Goal: Complete application form: Complete application form

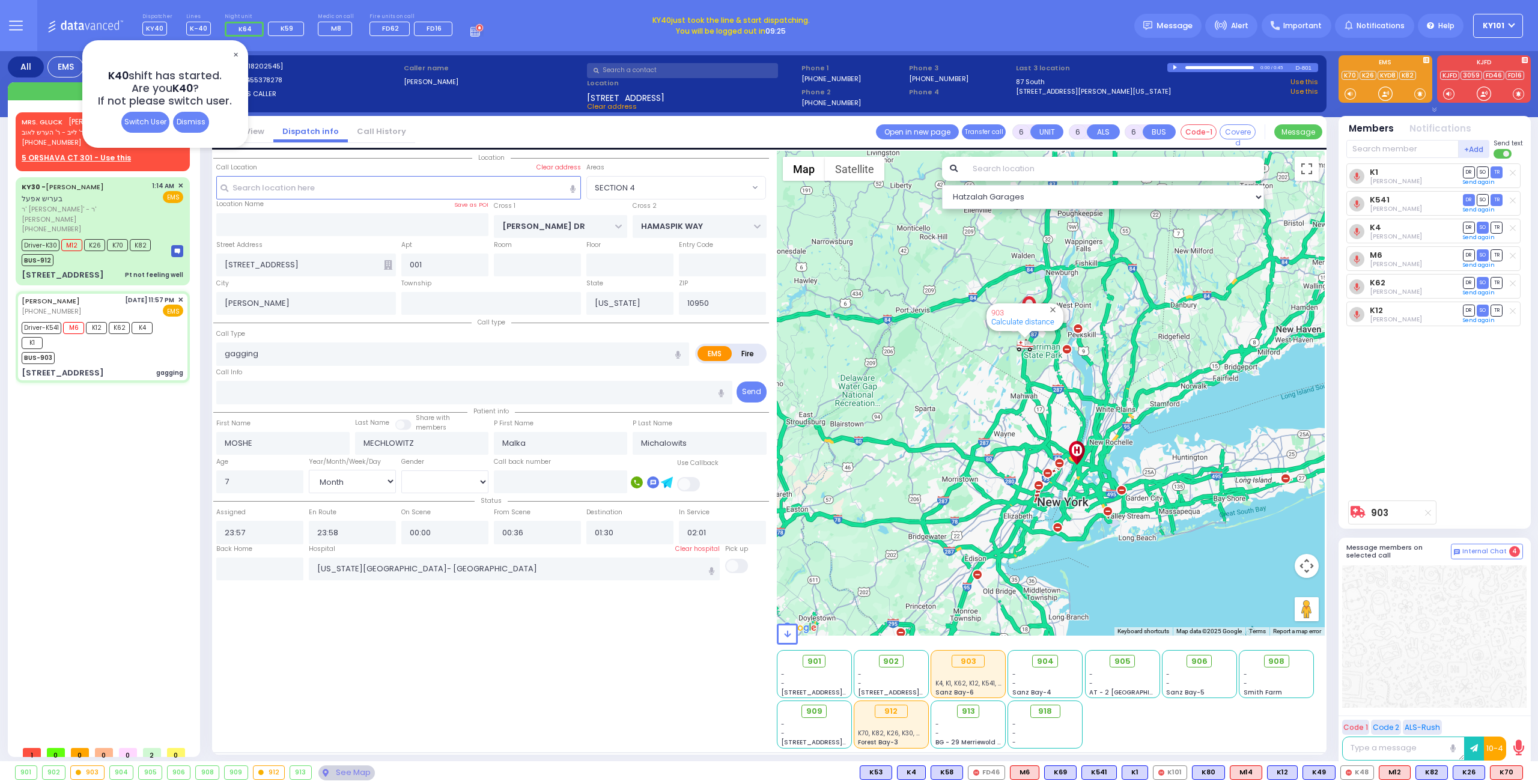
select select "SECTION 4"
select select "Month"
select select "[DEMOGRAPHIC_DATA]"
click at [196, 120] on div "Dismiss" at bounding box center [191, 122] width 36 height 21
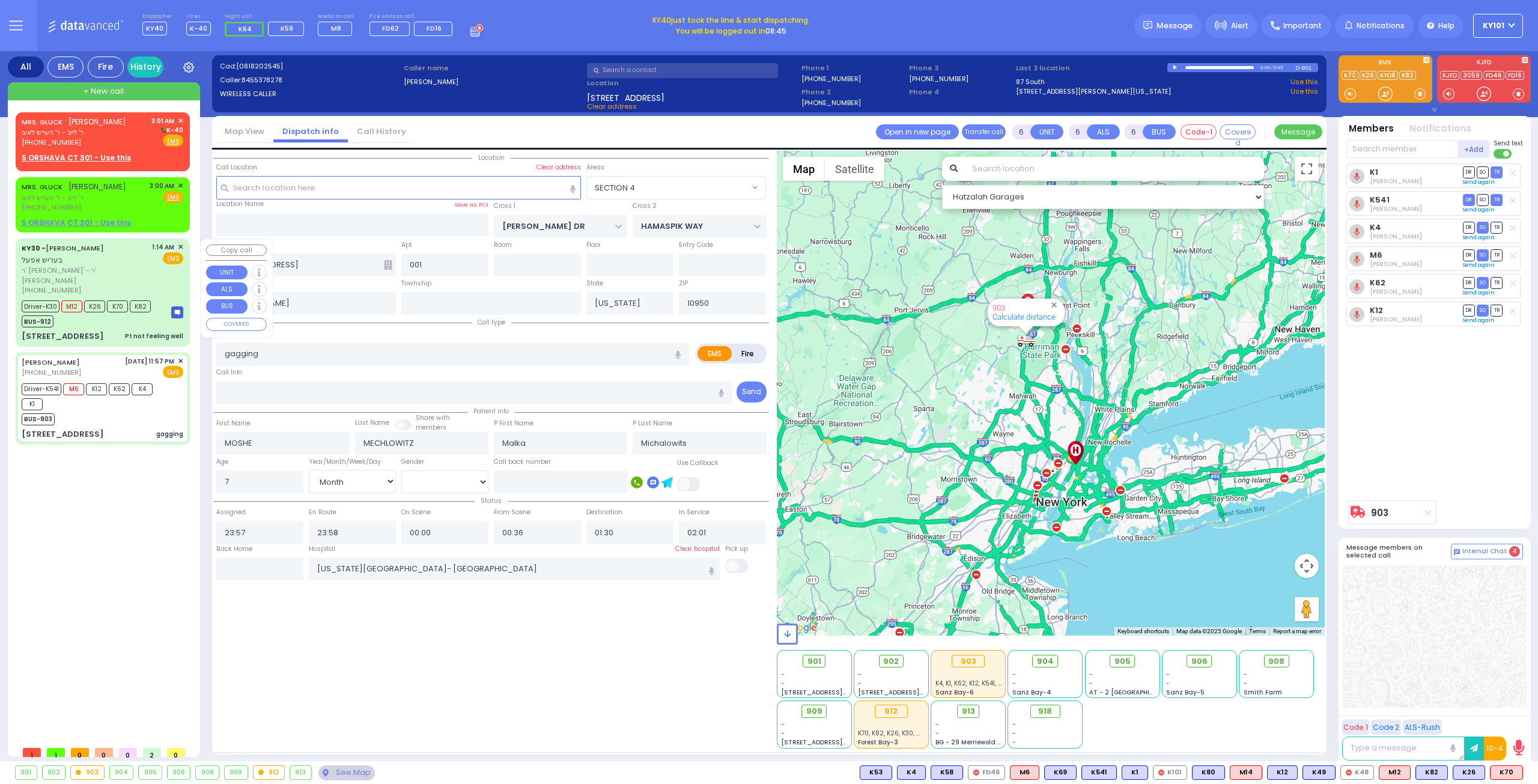
click at [88, 330] on div "[STREET_ADDRESS] Pt not feeling well" at bounding box center [103, 336] width 162 height 12
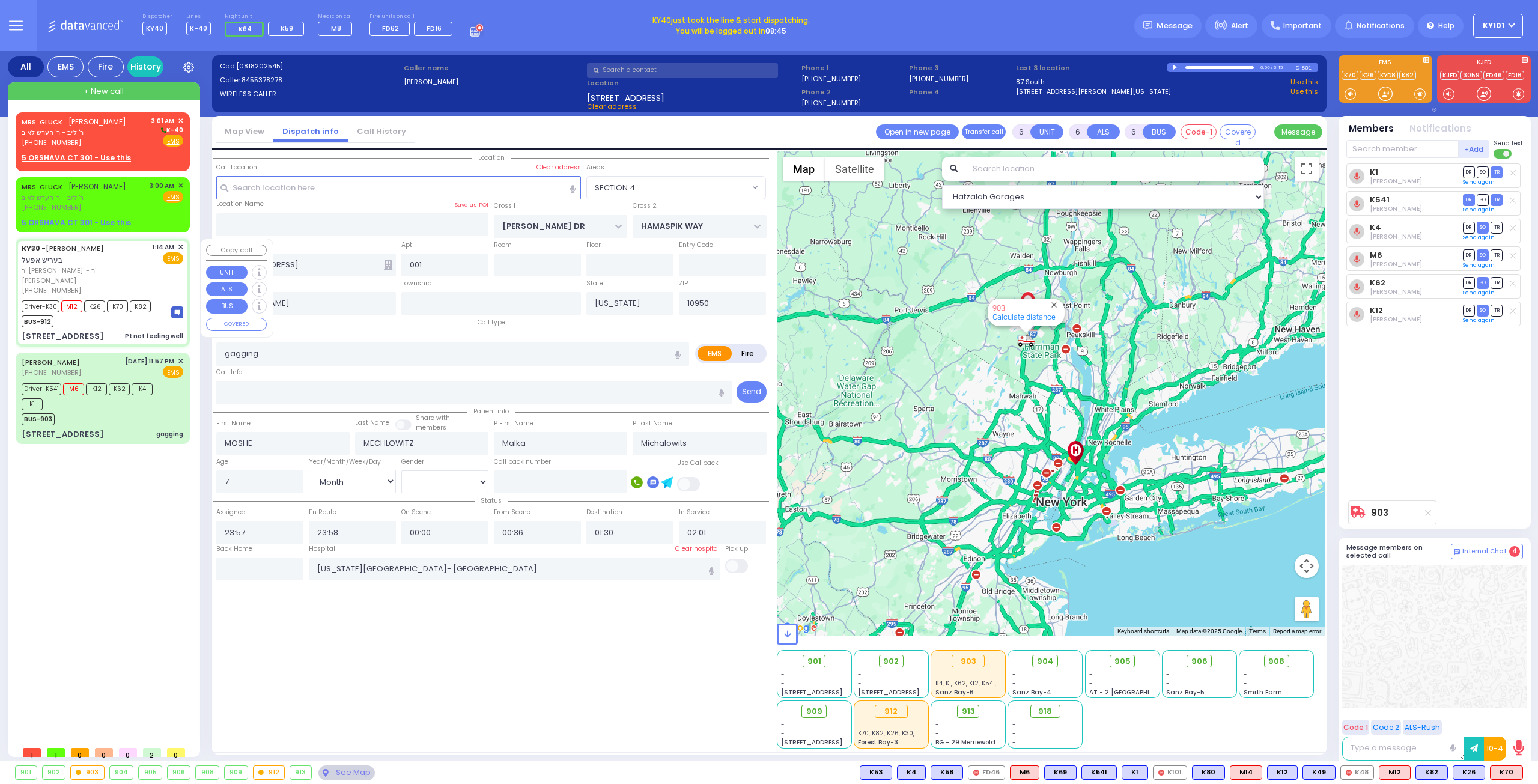
select select
type input "Pt not feeling well"
radio input "true"
type input "BERISH"
type input "APPEL"
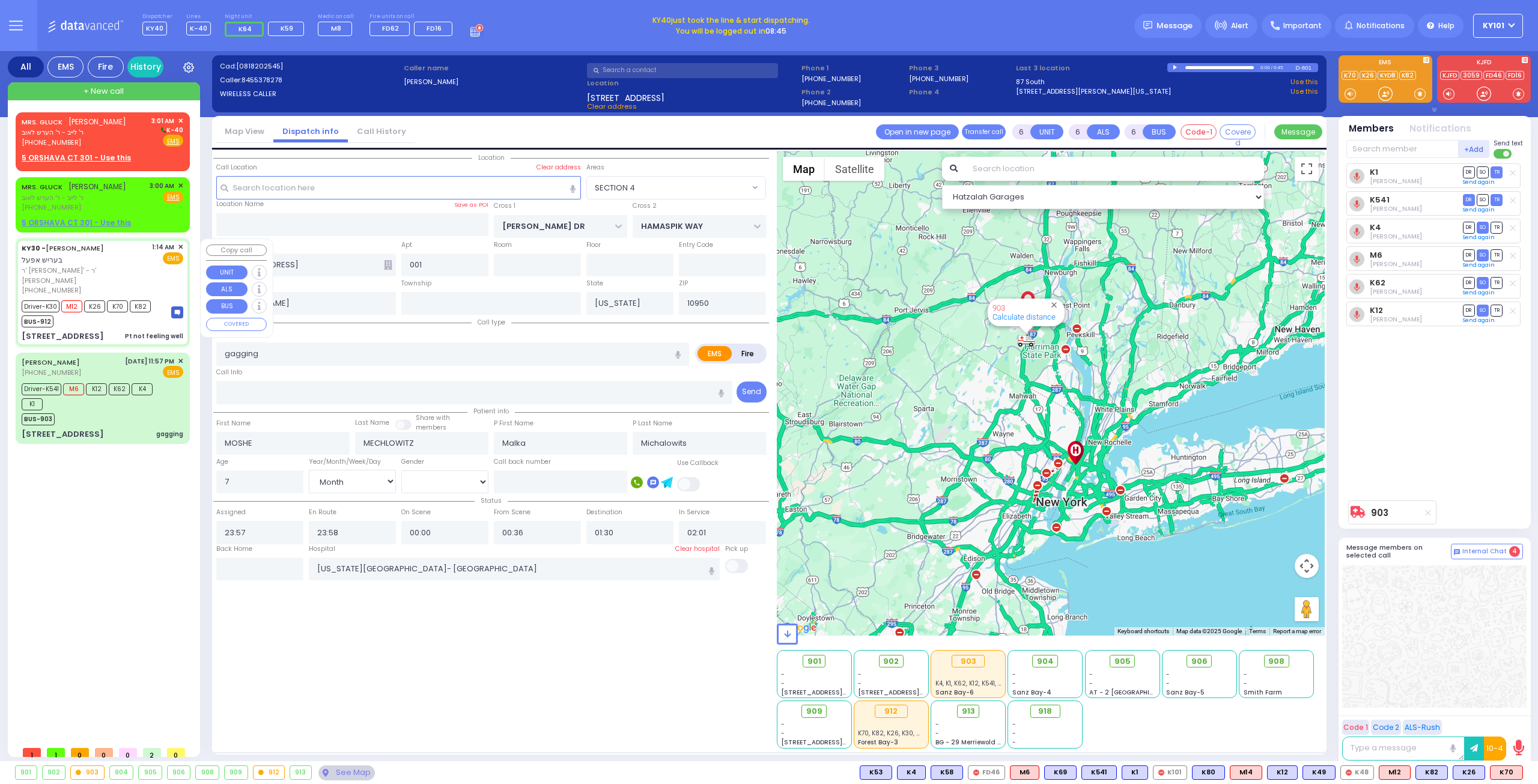
type input "[PERSON_NAME]"
type input "Appel"
type input "77"
select select "Year"
select select "[DEMOGRAPHIC_DATA]"
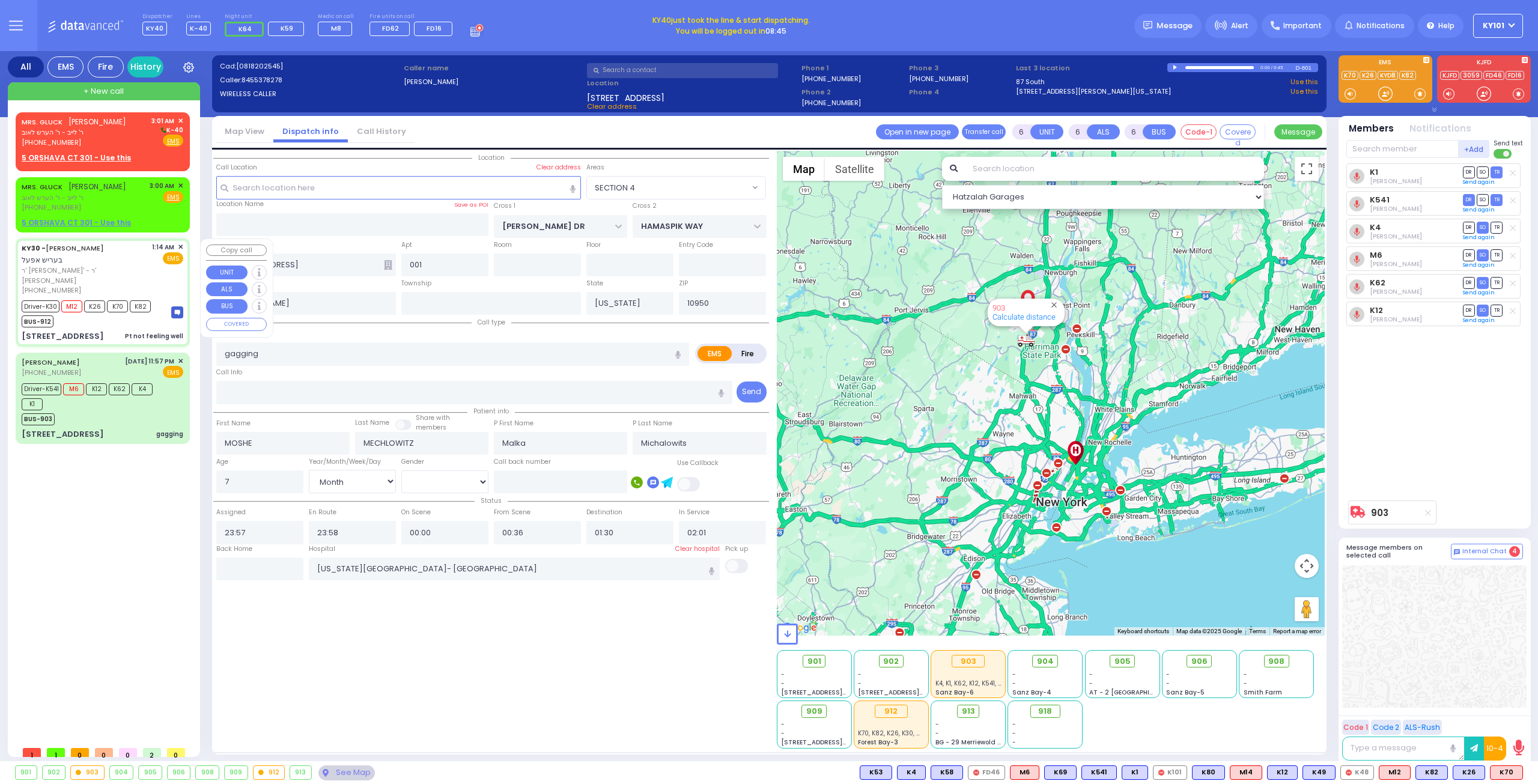
type input "01:14"
type input "01:16"
type input "01:17"
type input "01:50"
type input "Northwell Health [GEOGRAPHIC_DATA]"
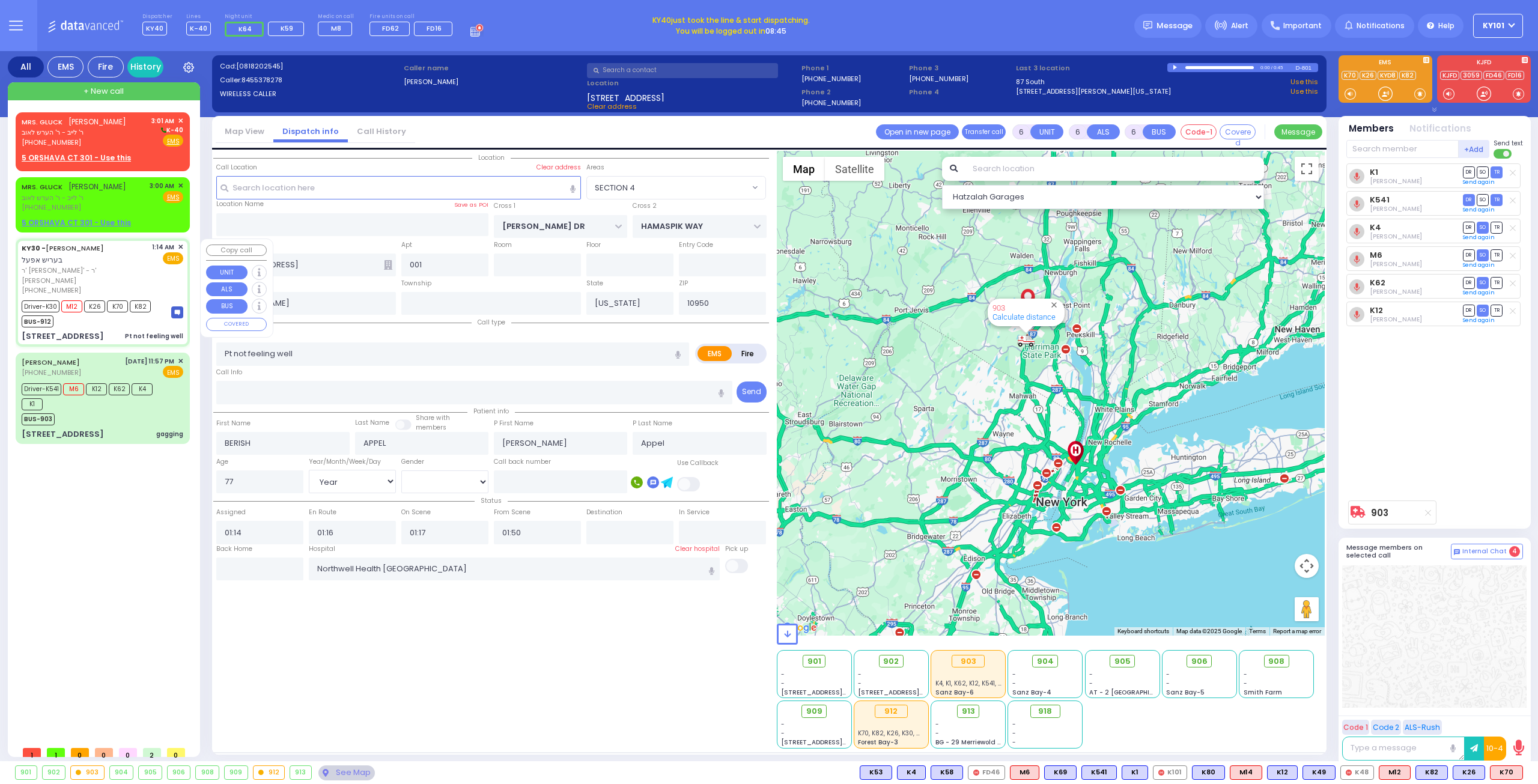
select select "Hatzalah Garages"
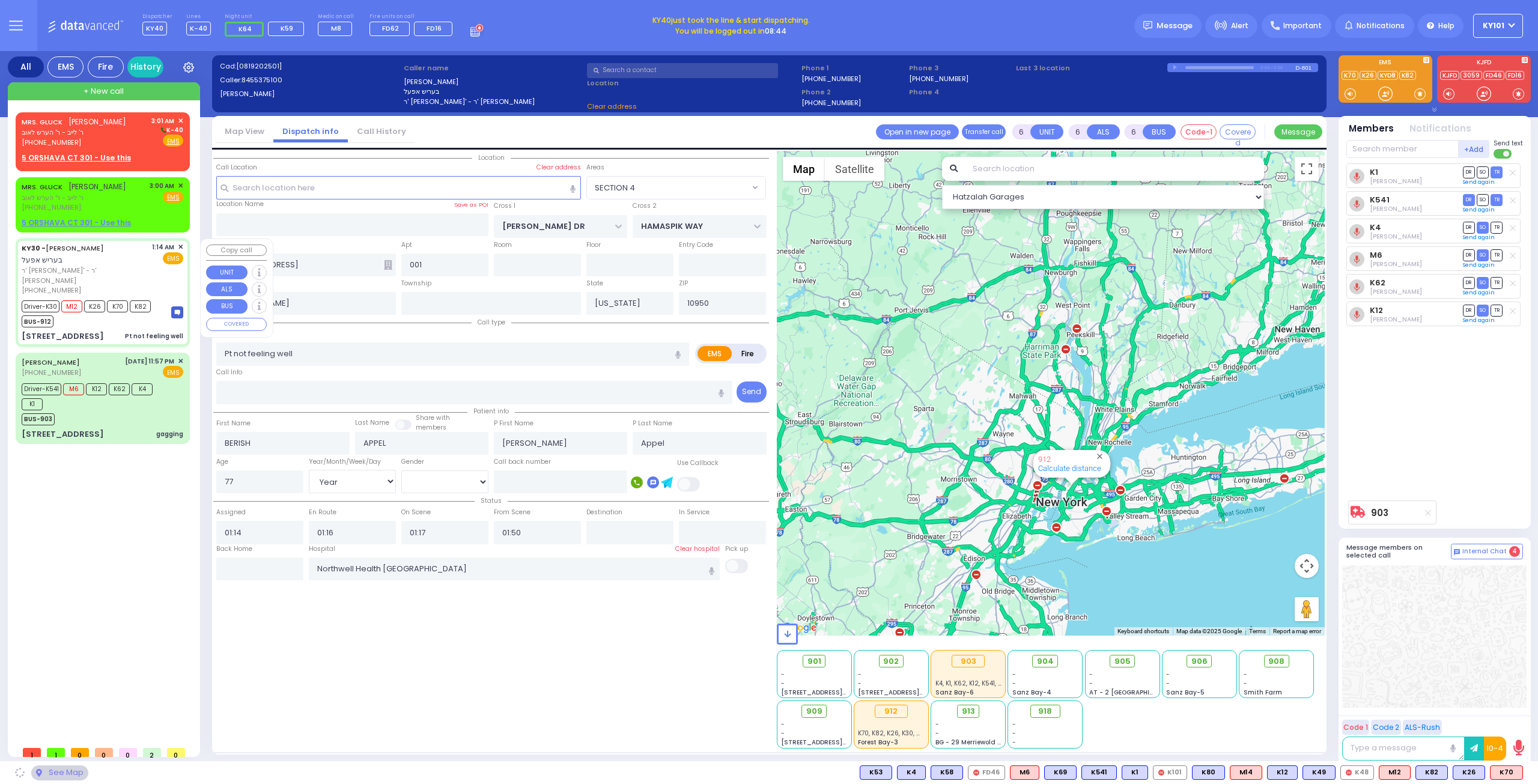
type input "EAHAL COURT"
type input "[PERSON_NAME] DR"
type input "[STREET_ADDRESS]"
type input "111"
type input "Monroe"
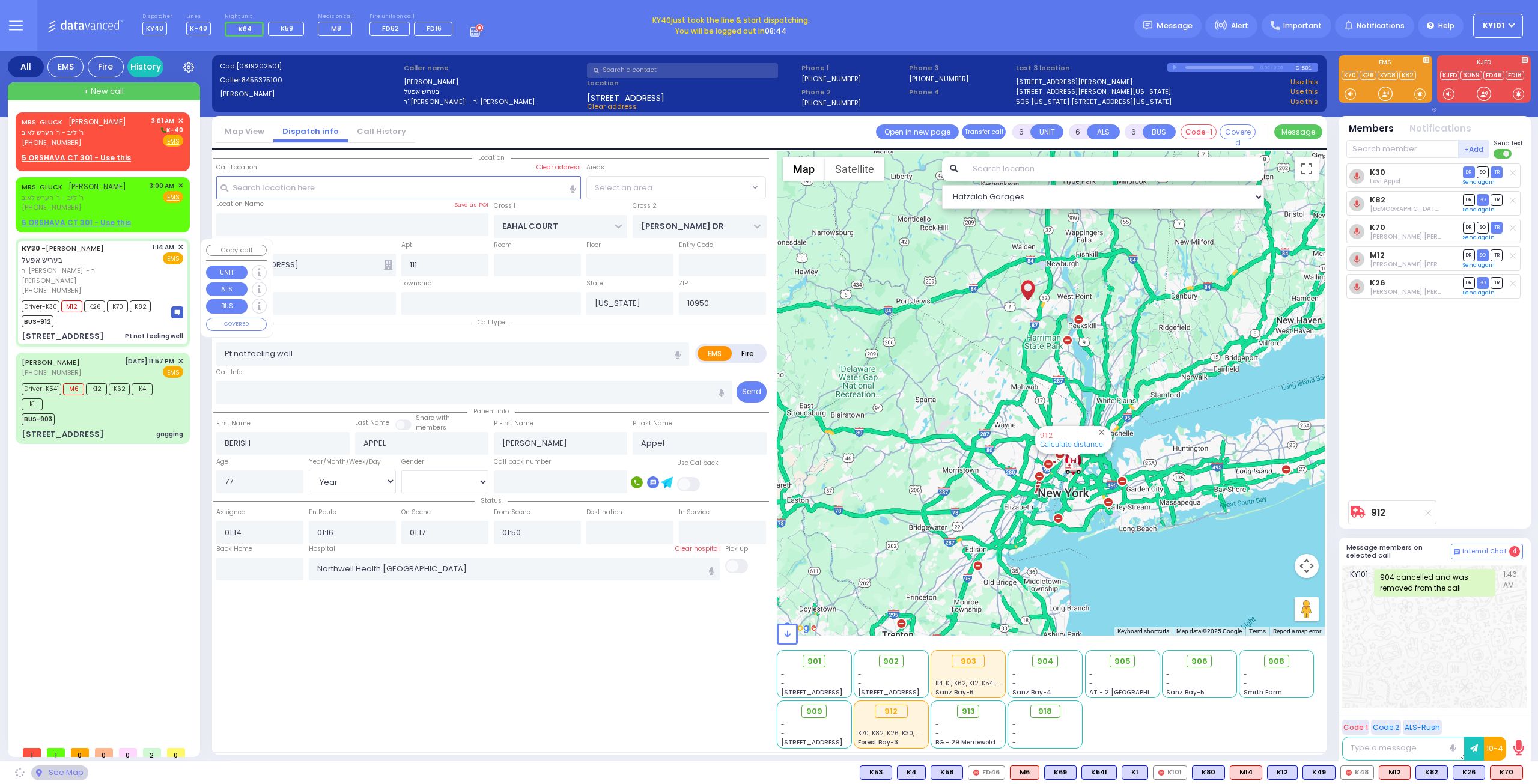
select select "SECTION 1"
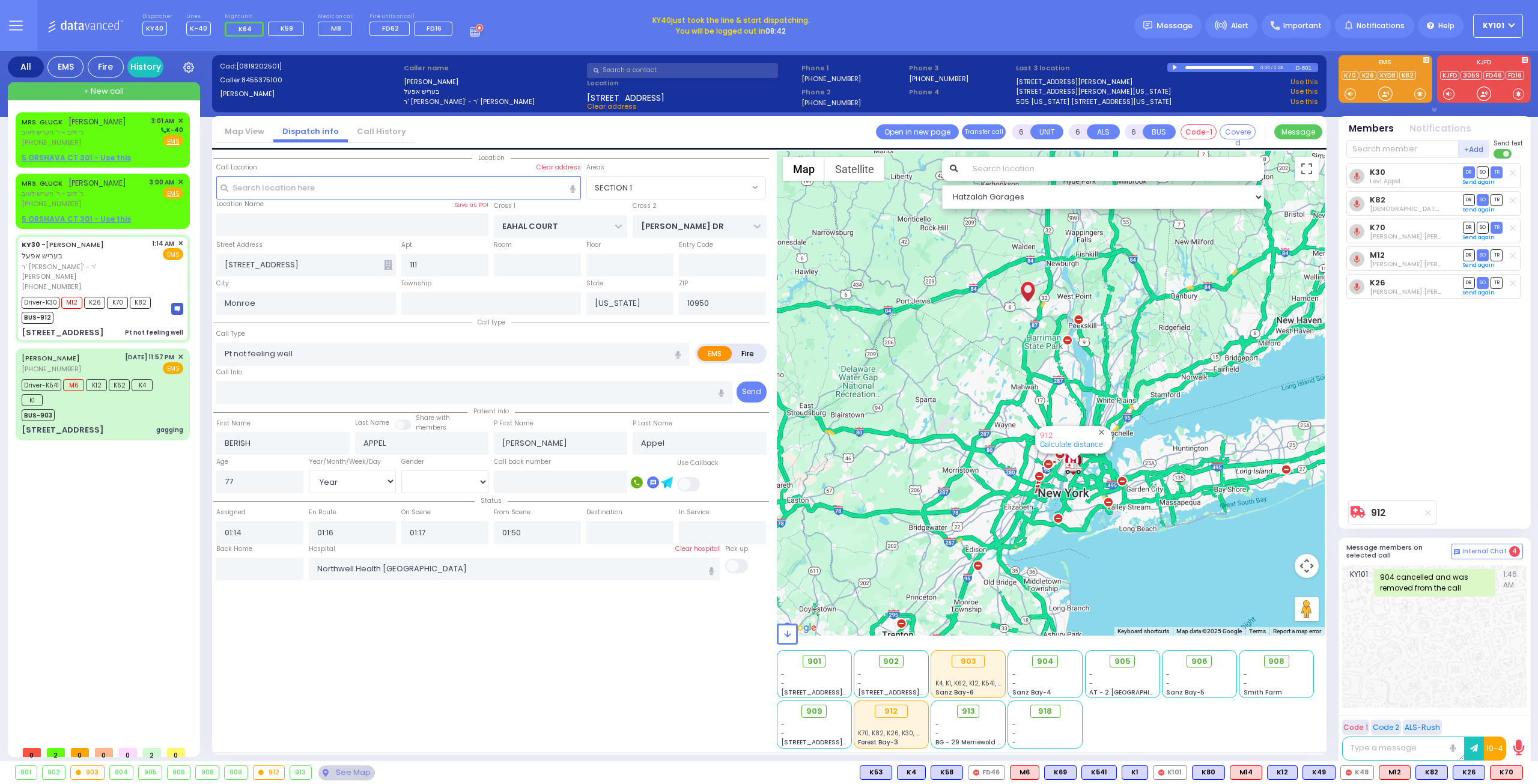
click at [1174, 68] on div at bounding box center [1176, 67] width 7 height 5
click at [1195, 67] on div at bounding box center [1220, 67] width 69 height 3
click at [1202, 67] on div at bounding box center [1220, 67] width 69 height 3
select select
radio input "true"
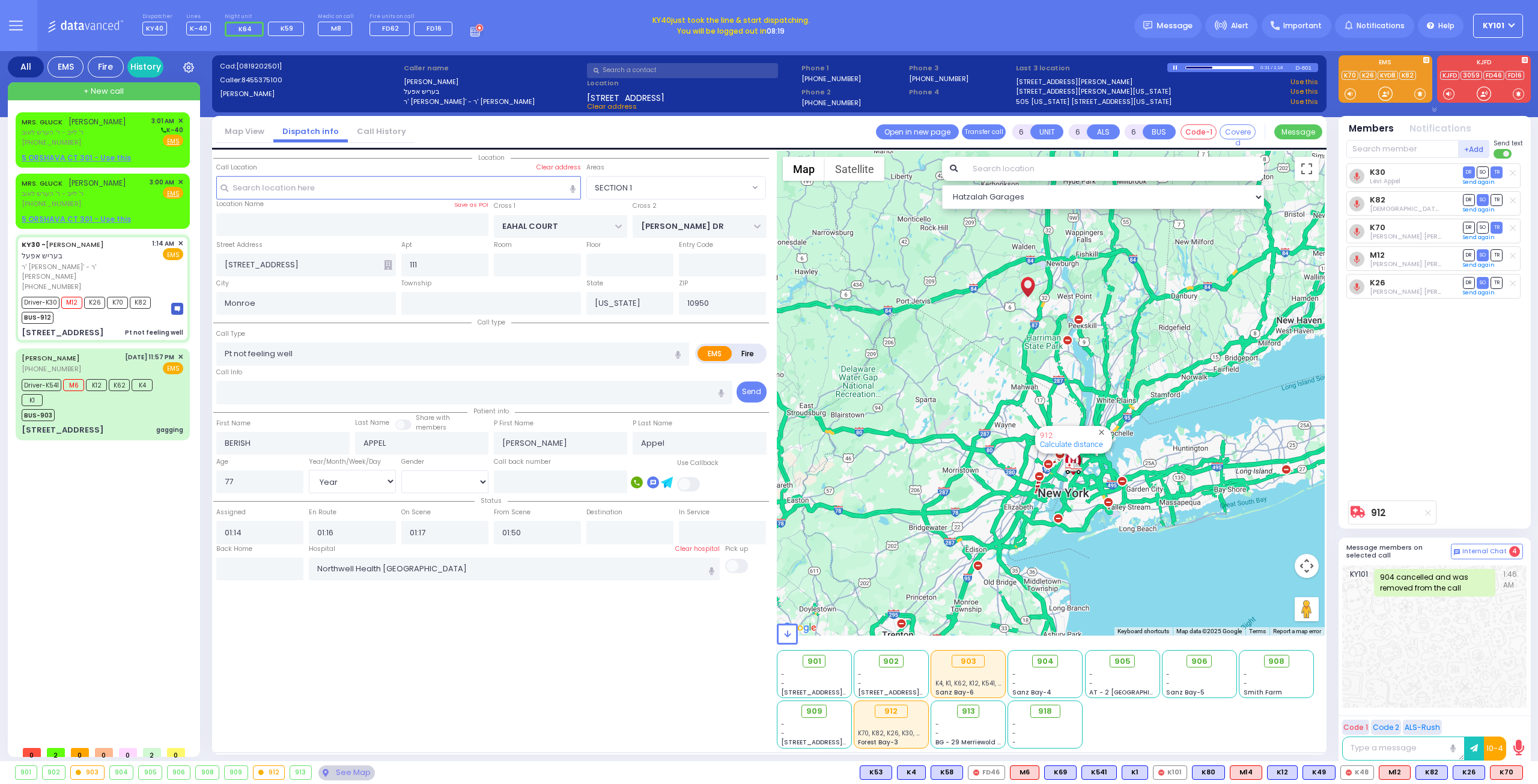
select select "Year"
select select "[DEMOGRAPHIC_DATA]"
select select "Hatzalah Garages"
select select "SECTION 1"
click at [1221, 67] on div at bounding box center [1220, 67] width 69 height 3
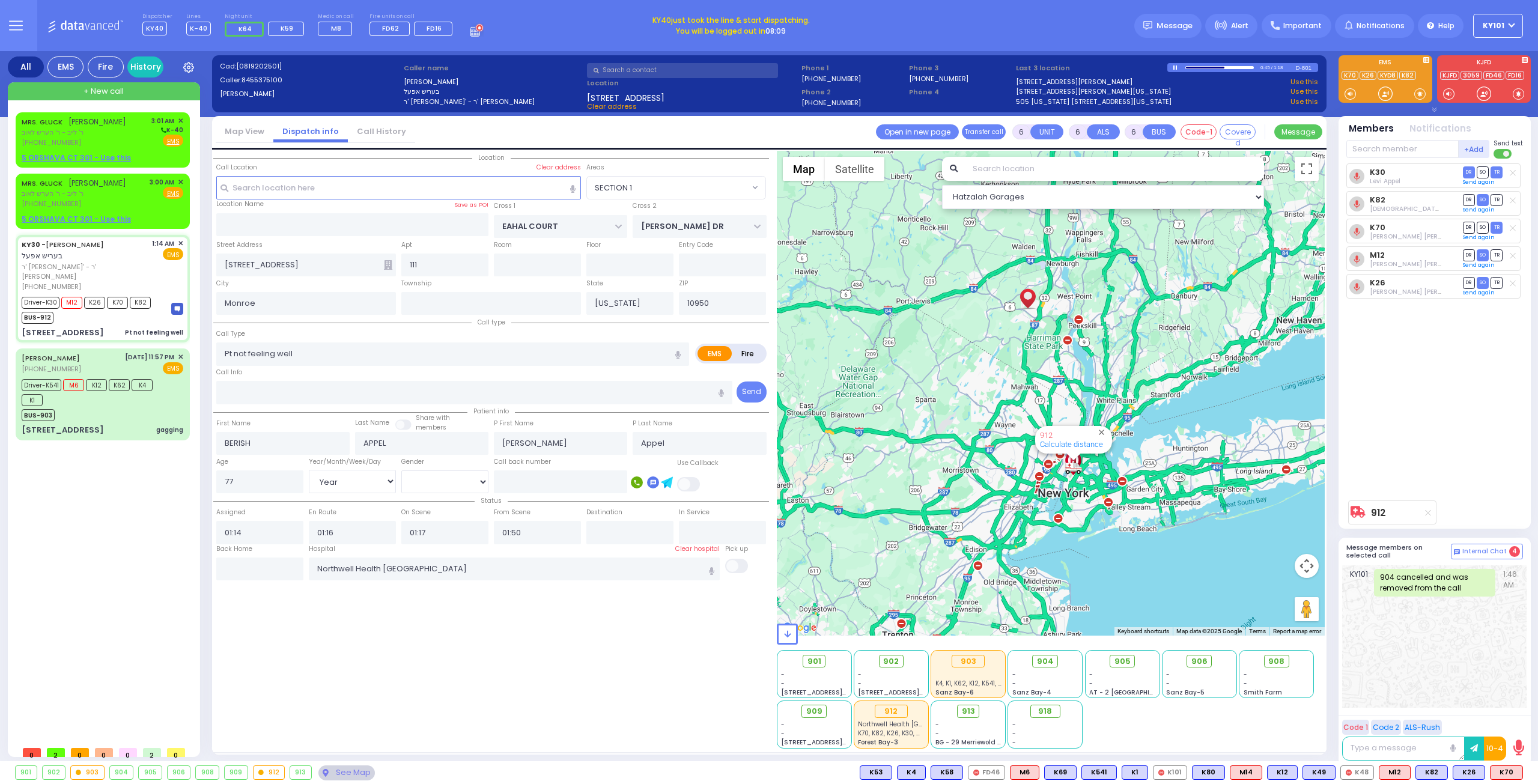
click at [1231, 67] on div at bounding box center [1220, 67] width 69 height 3
click at [1241, 67] on div at bounding box center [1220, 67] width 69 height 3
click at [1172, 67] on div "1:05 / 1:18" at bounding box center [1232, 67] width 129 height 9
select select
radio input "true"
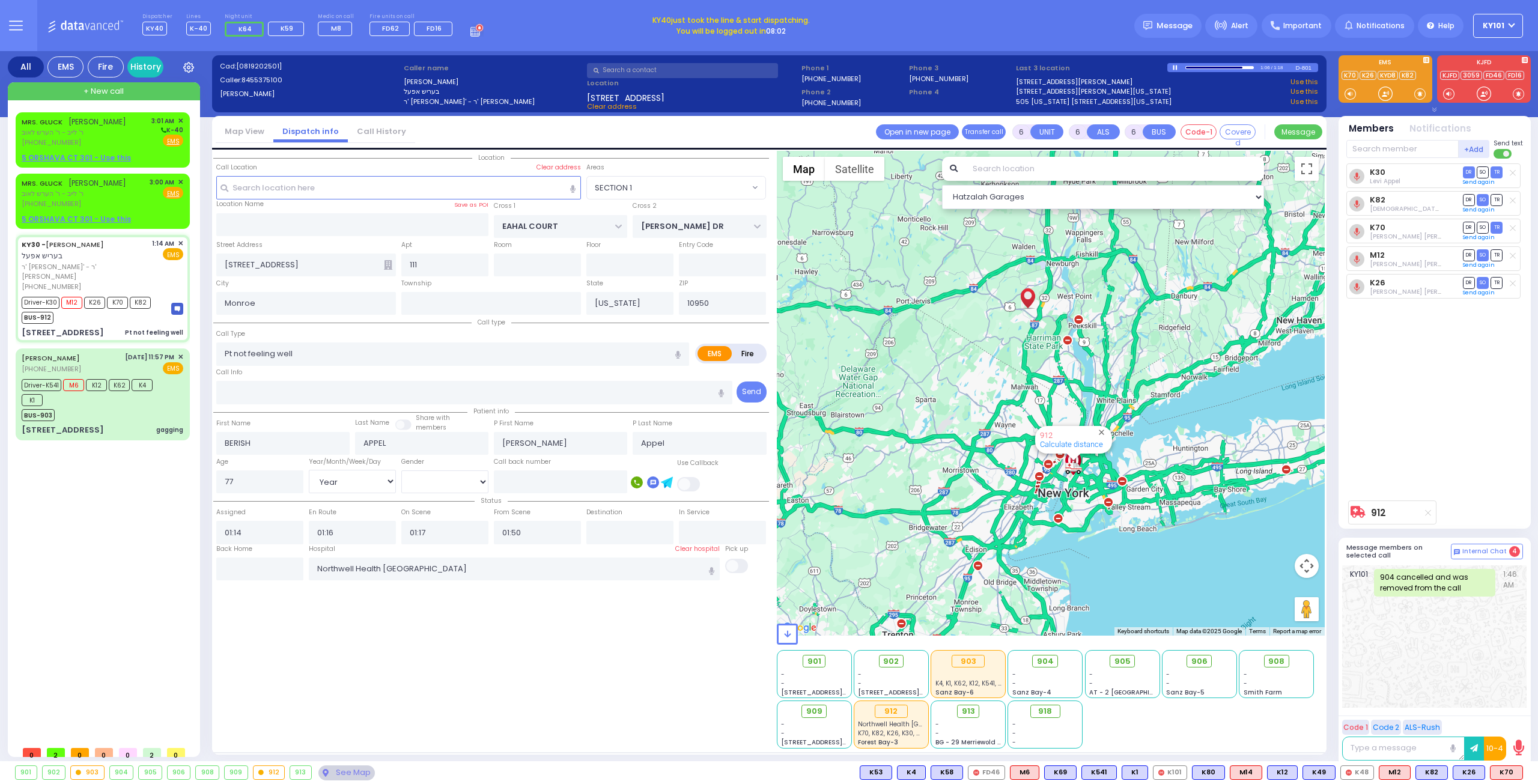
select select "Year"
select select "[DEMOGRAPHIC_DATA]"
select select "Hatzalah Garages"
select select "SECTION 1"
click at [1177, 68] on div at bounding box center [1176, 67] width 7 height 5
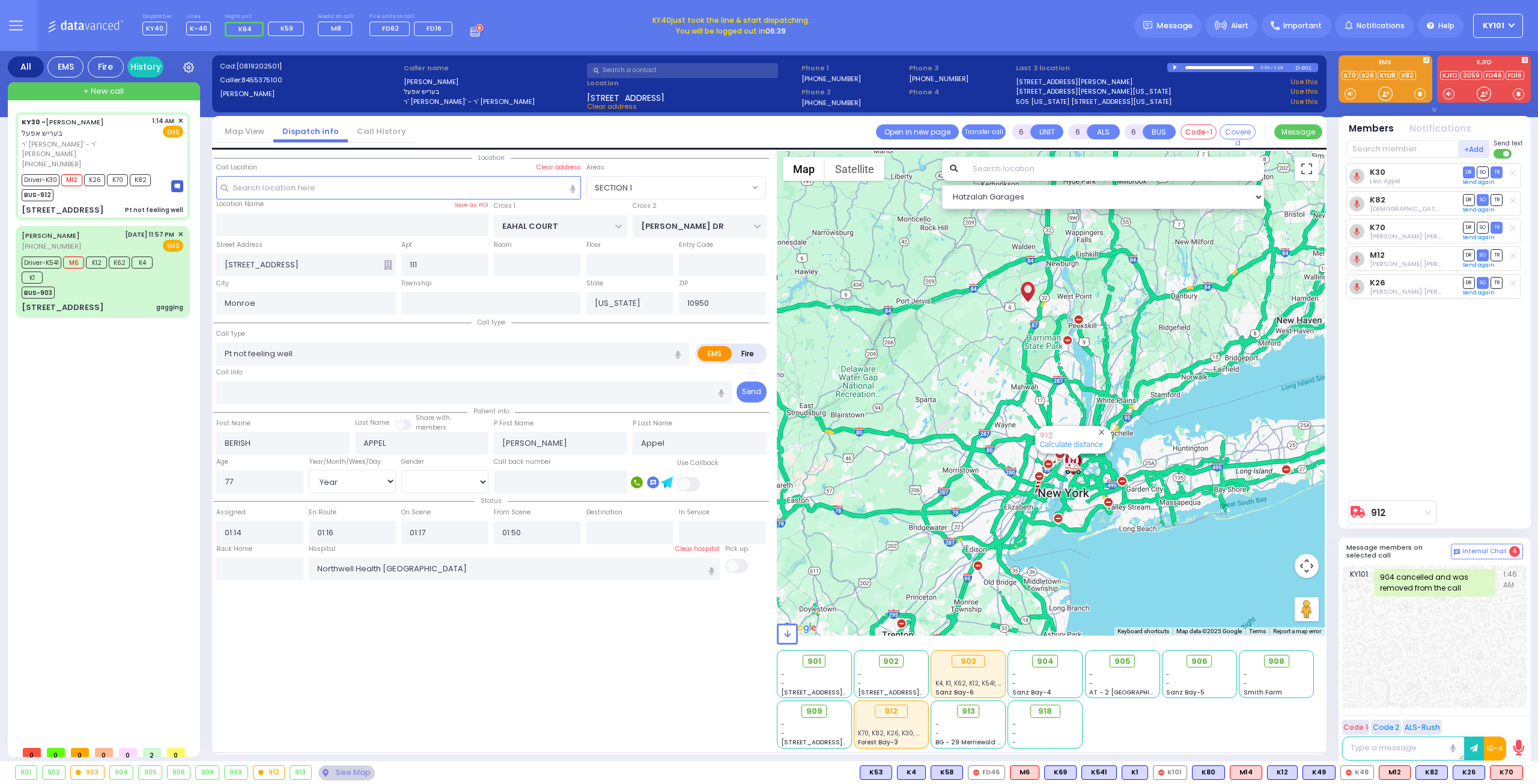
select select
radio input "true"
select select "Year"
select select "[DEMOGRAPHIC_DATA]"
select select
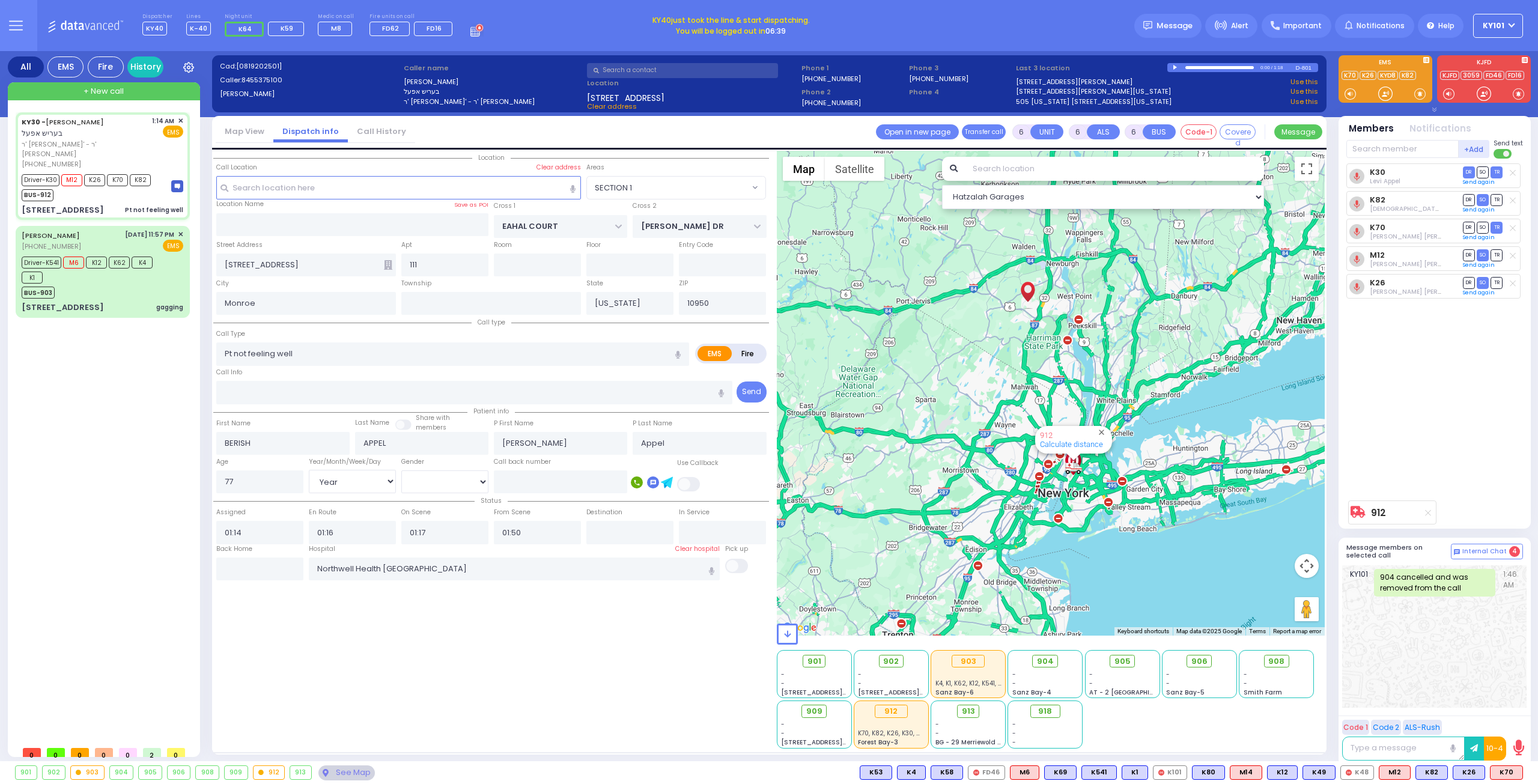
radio input "true"
select select "Year"
select select "[DEMOGRAPHIC_DATA]"
select select
radio input "true"
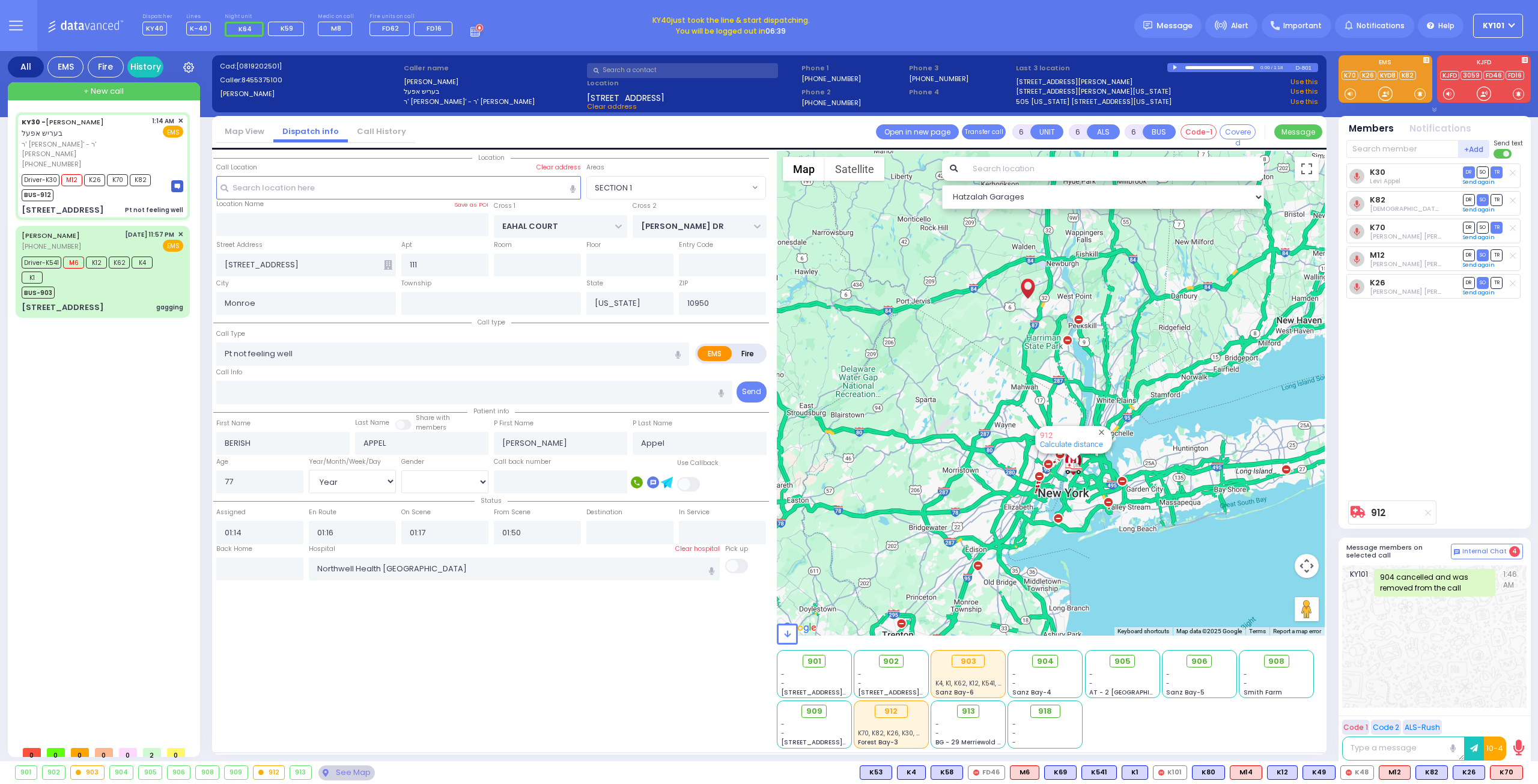
select select "Year"
select select "[DEMOGRAPHIC_DATA]"
radio input "true"
select select "Year"
select select "[DEMOGRAPHIC_DATA]"
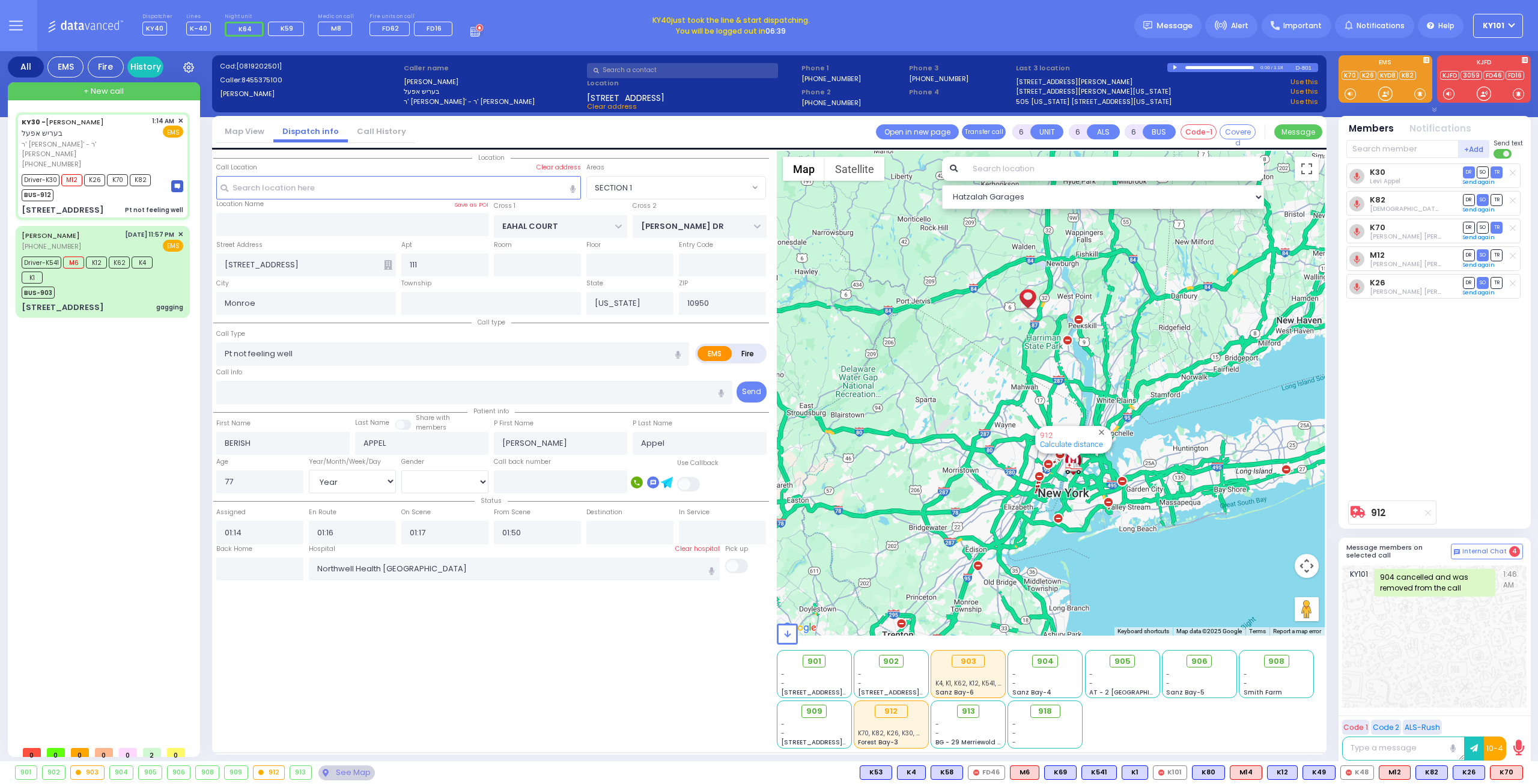
radio input "true"
select select "Year"
select select "[DEMOGRAPHIC_DATA]"
select select "SECTION 1"
select select "Hatzalah Garages"
